Goal: Information Seeking & Learning: Learn about a topic

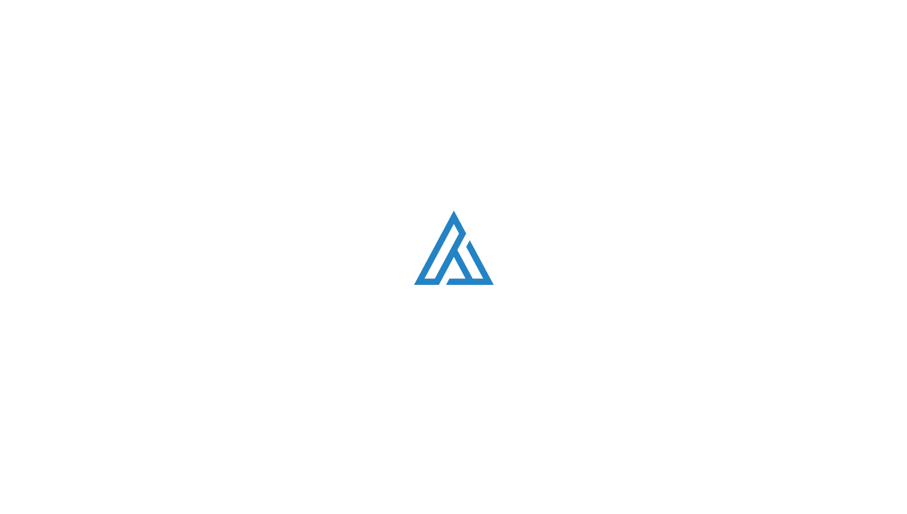
scroll to position [5, 0]
